Goal: Find specific page/section: Find specific page/section

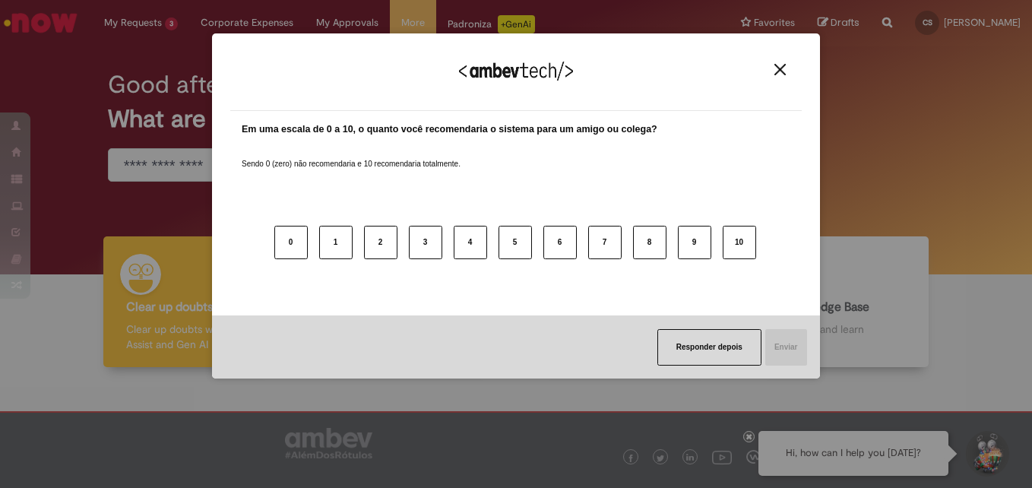
click at [781, 65] on img "Close" at bounding box center [779, 69] width 11 height 11
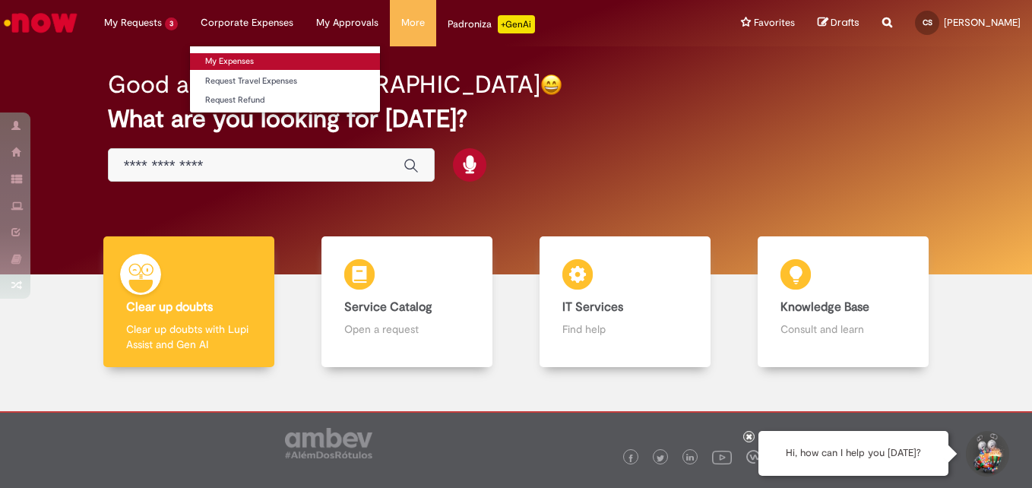
click at [219, 60] on link "My Expenses" at bounding box center [285, 61] width 190 height 17
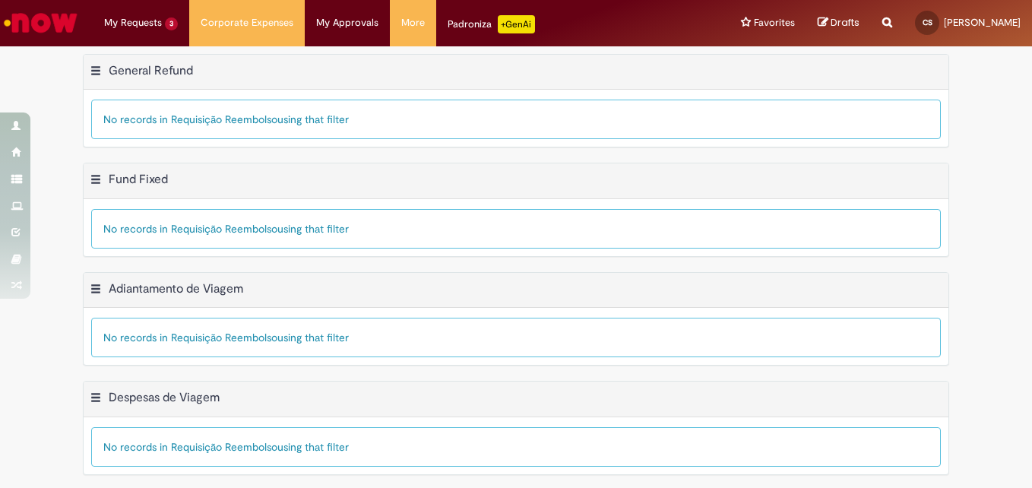
click at [64, 30] on img "Go to homepage" at bounding box center [41, 23] width 78 height 30
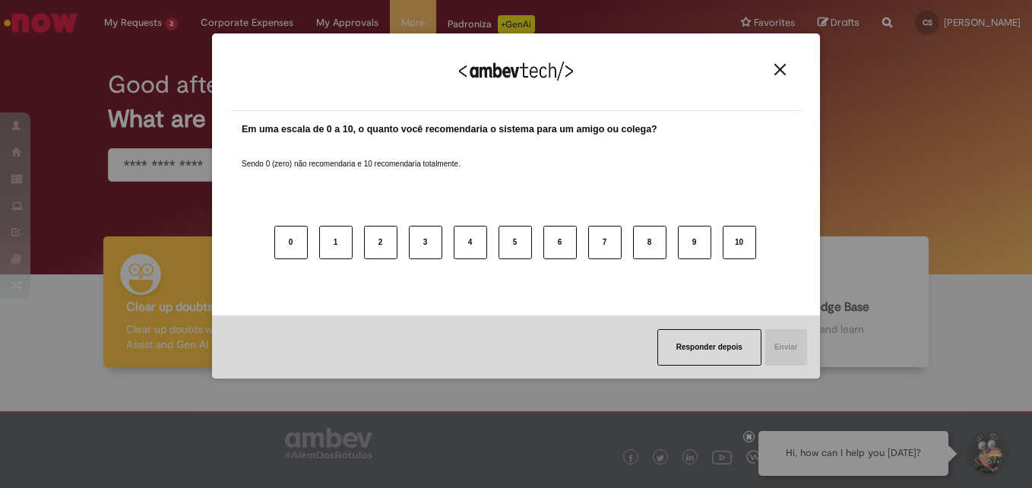
click at [779, 74] on img "Close" at bounding box center [779, 69] width 11 height 11
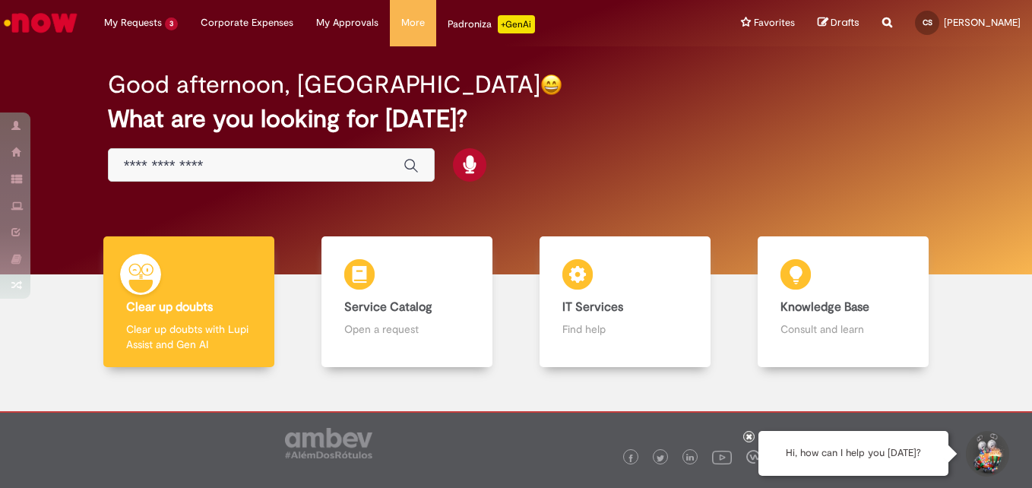
click at [862, 83] on div "Good afternoon, [GEOGRAPHIC_DATA]" at bounding box center [516, 84] width 817 height 27
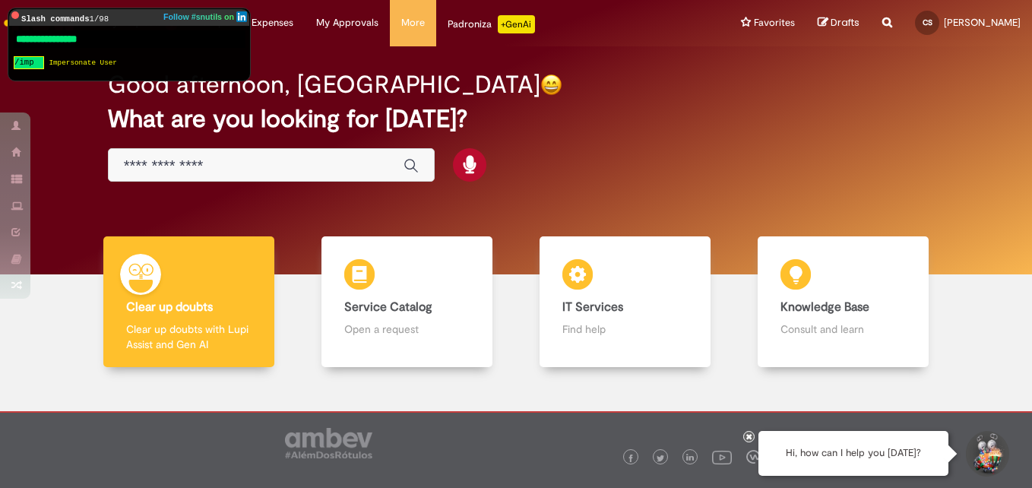
type input "**********"
